Goal: Task Accomplishment & Management: Manage account settings

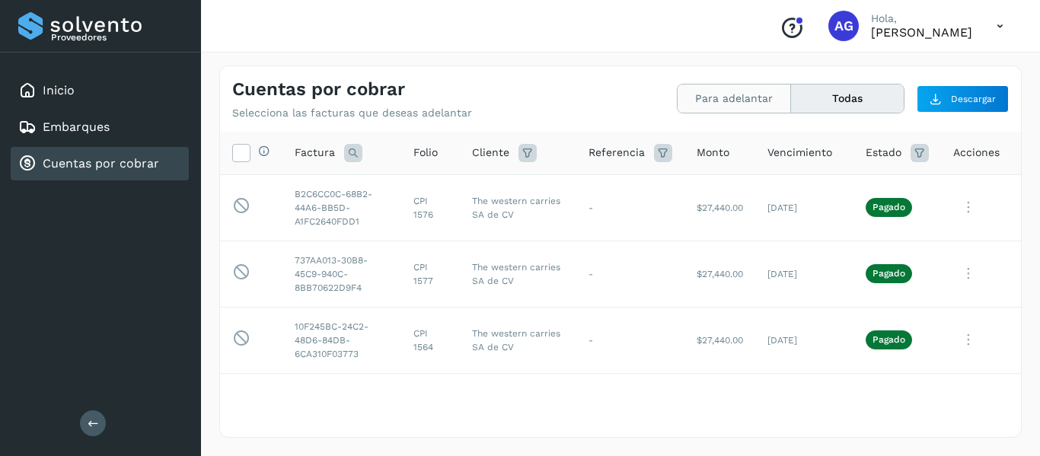
click at [791, 106] on button "Para adelantar" at bounding box center [847, 98] width 113 height 28
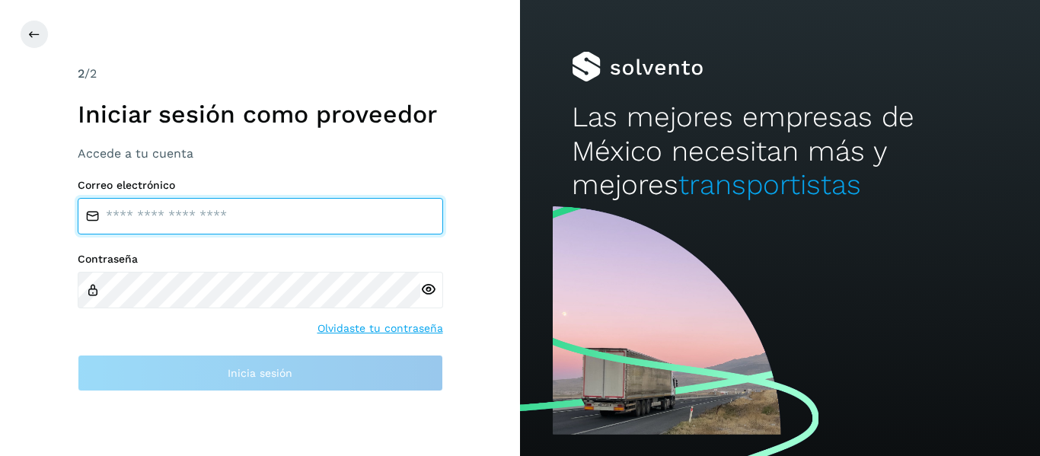
click at [225, 227] on input "email" at bounding box center [260, 216] width 365 height 37
type input "**********"
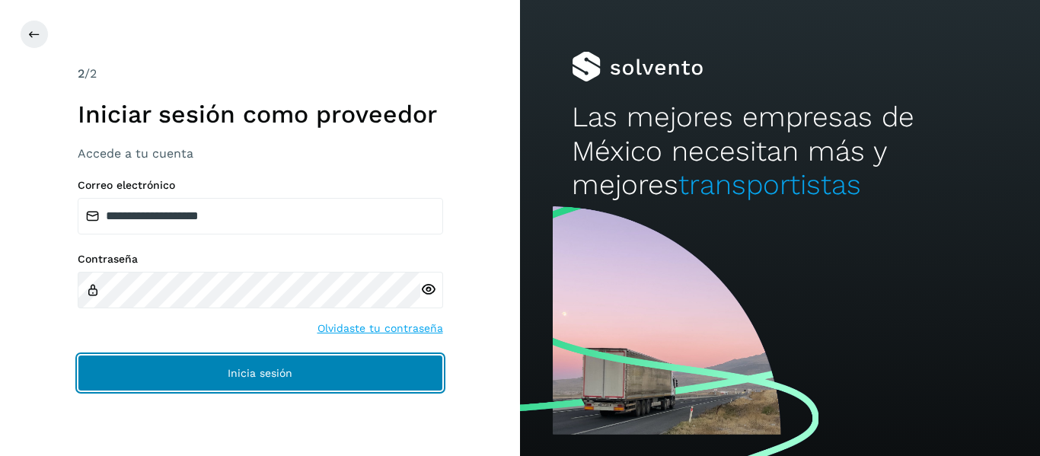
click at [161, 381] on button "Inicia sesión" at bounding box center [260, 373] width 365 height 37
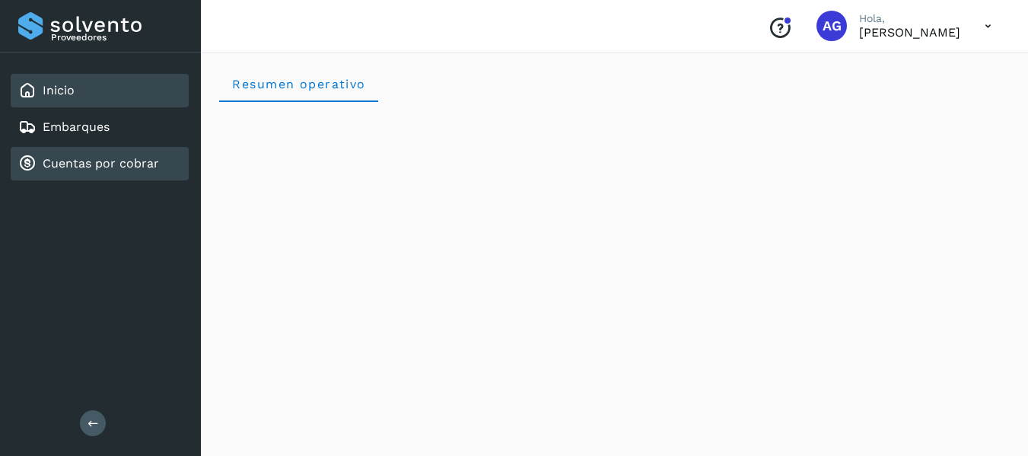
click at [104, 170] on link "Cuentas por cobrar" at bounding box center [101, 163] width 116 height 14
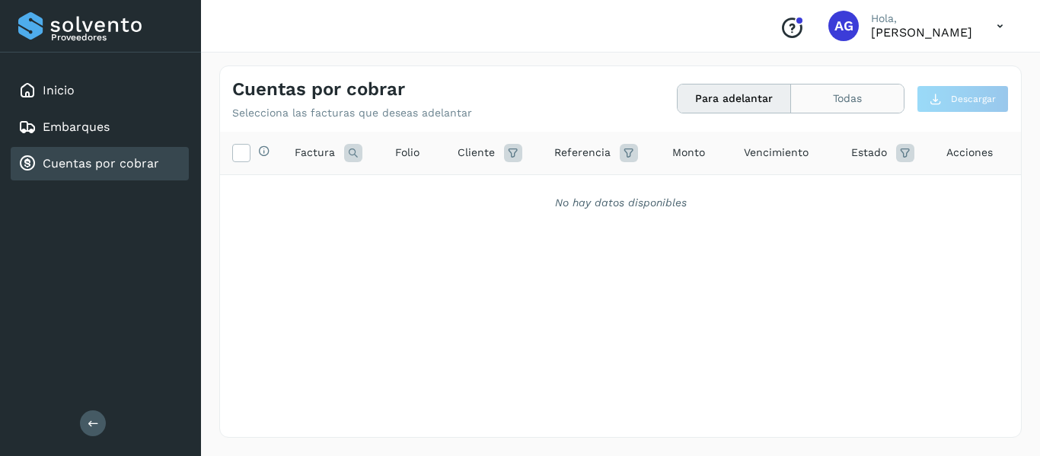
click at [857, 91] on button "Todas" at bounding box center [847, 98] width 113 height 28
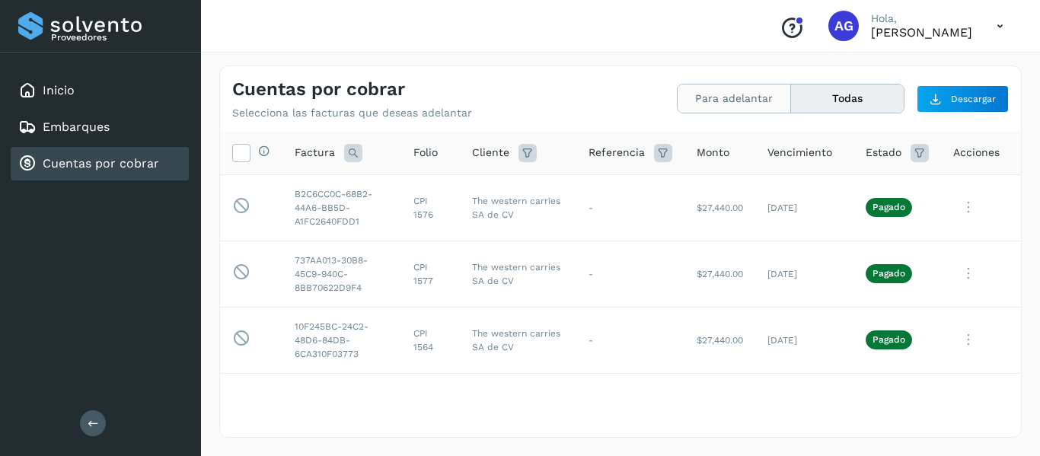
click at [791, 112] on button "Para adelantar" at bounding box center [847, 98] width 113 height 28
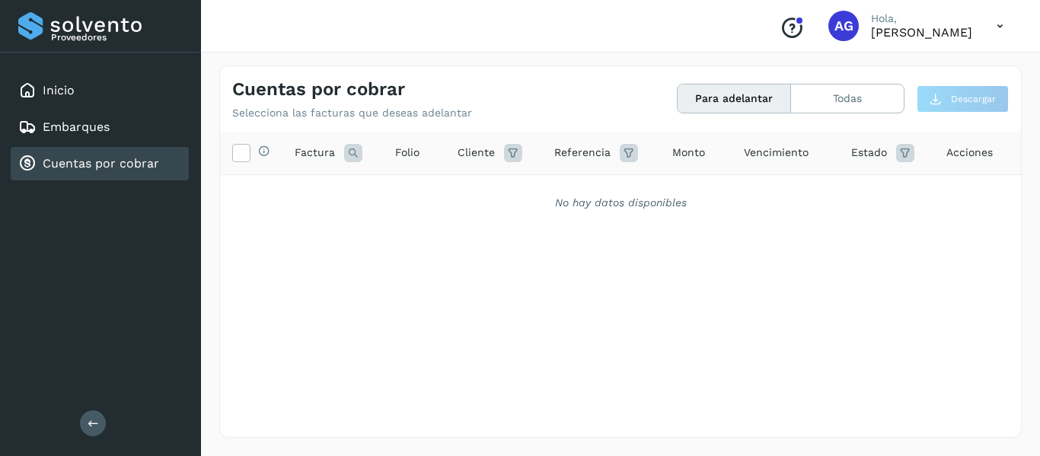
click at [476, 302] on div "Selecciona todas las facturas disponibles para adelanto Factura Folio Cliente R…" at bounding box center [620, 253] width 801 height 243
click at [123, 123] on div "Embarques" at bounding box center [100, 126] width 178 height 33
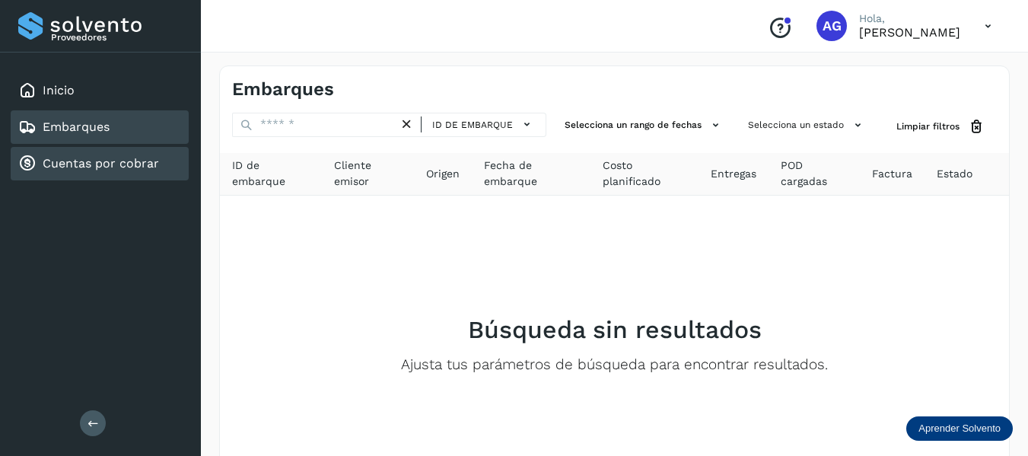
click at [83, 173] on div "Cuentas por cobrar" at bounding box center [100, 163] width 178 height 33
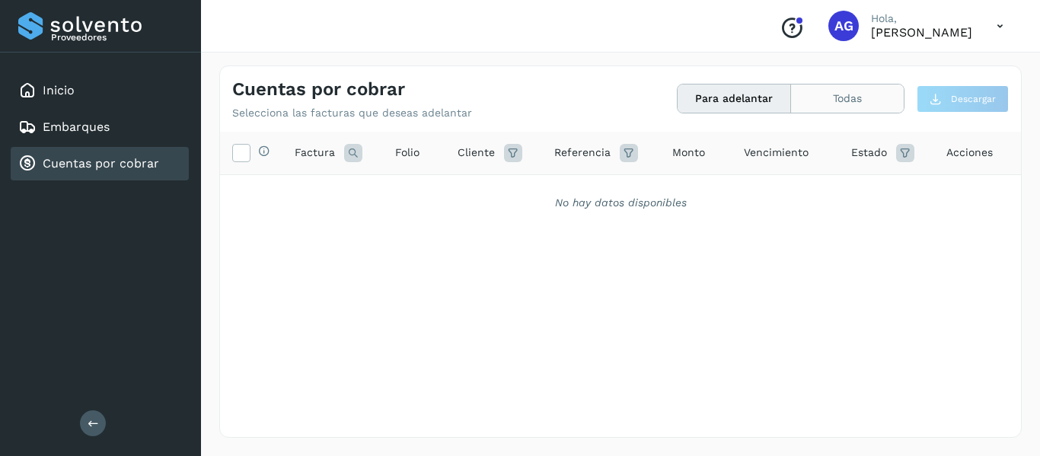
click at [838, 94] on button "Todas" at bounding box center [847, 98] width 113 height 28
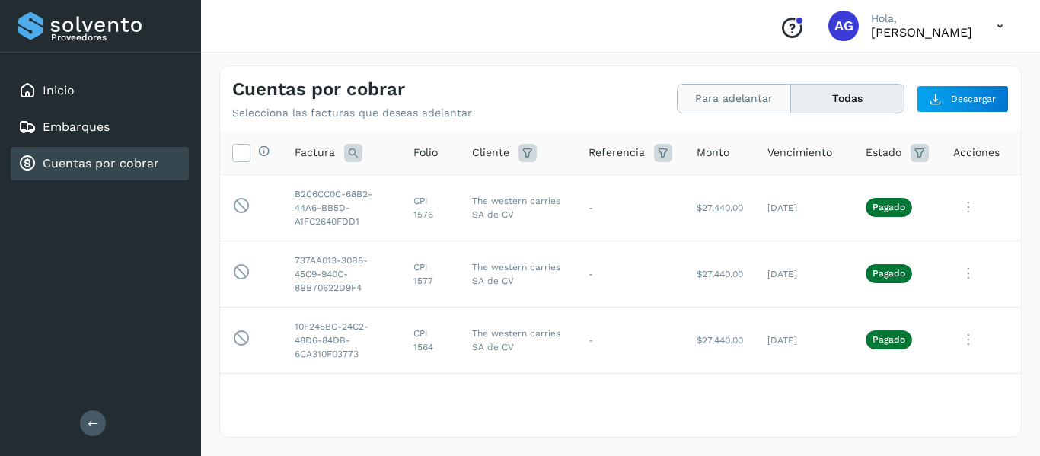
click at [791, 92] on button "Para adelantar" at bounding box center [847, 98] width 113 height 28
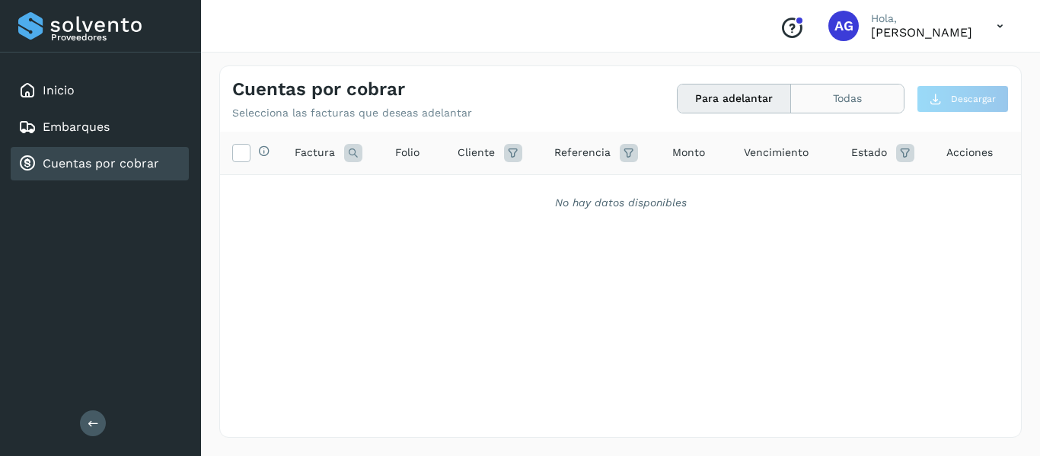
click at [829, 97] on button "Todas" at bounding box center [847, 98] width 113 height 28
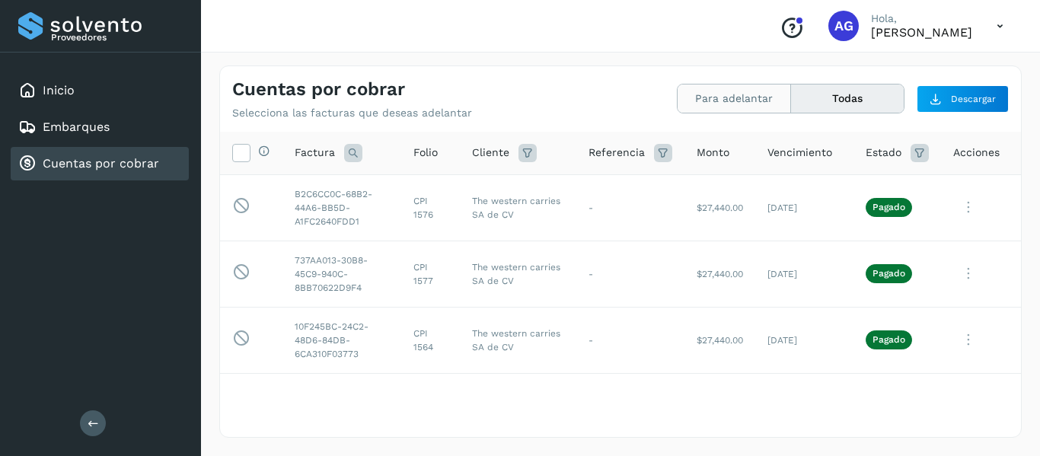
click at [791, 92] on button "Para adelantar" at bounding box center [847, 98] width 113 height 28
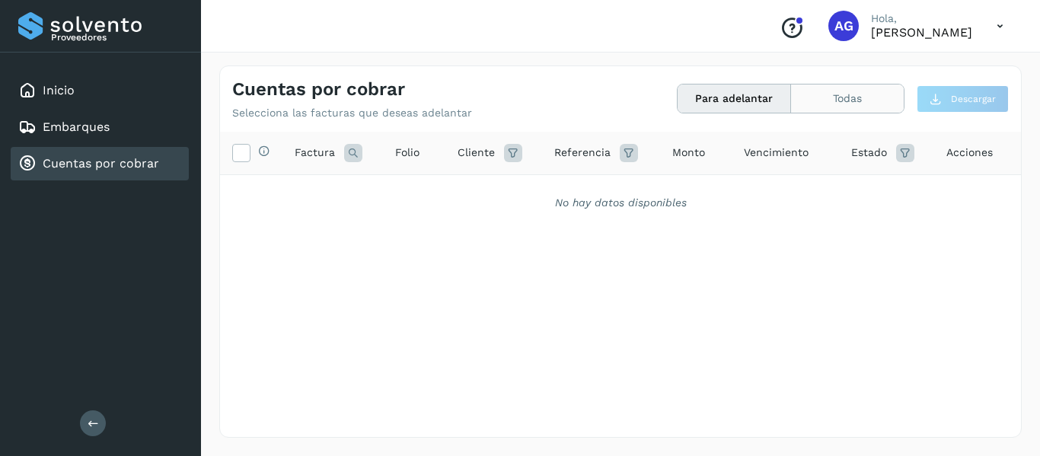
click at [817, 103] on button "Todas" at bounding box center [847, 98] width 113 height 28
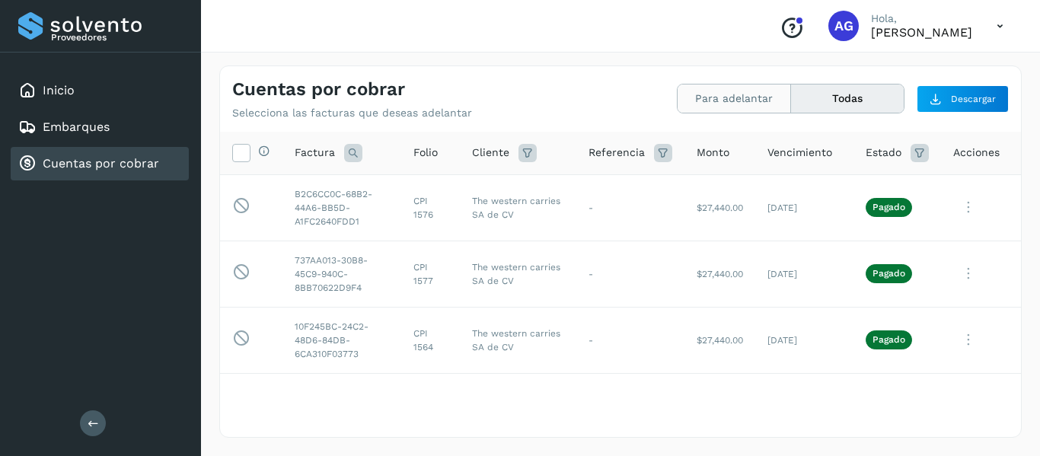
click at [791, 94] on button "Para adelantar" at bounding box center [847, 98] width 113 height 28
